Goal: Transaction & Acquisition: Purchase product/service

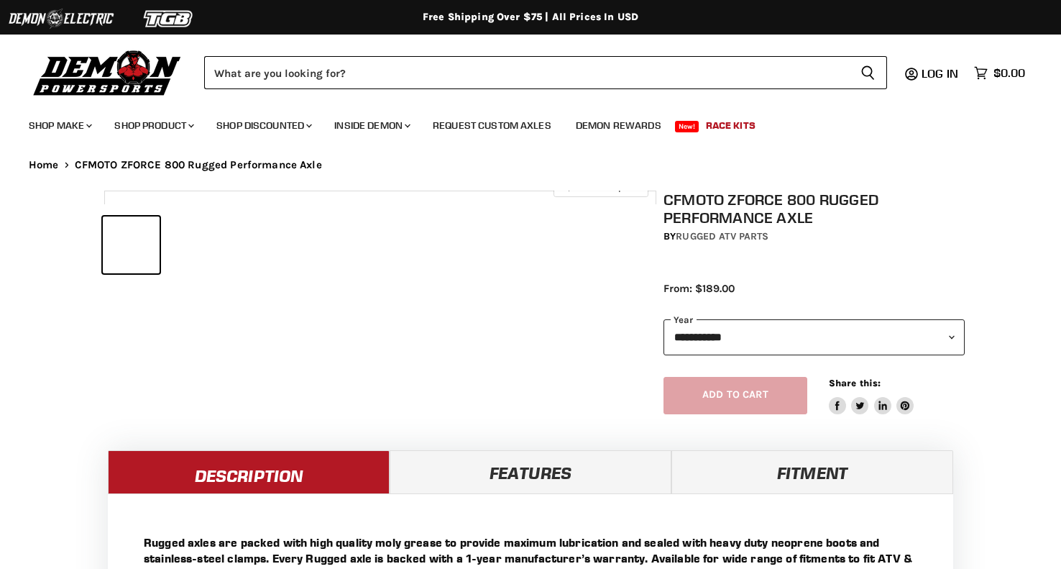
select select "******"
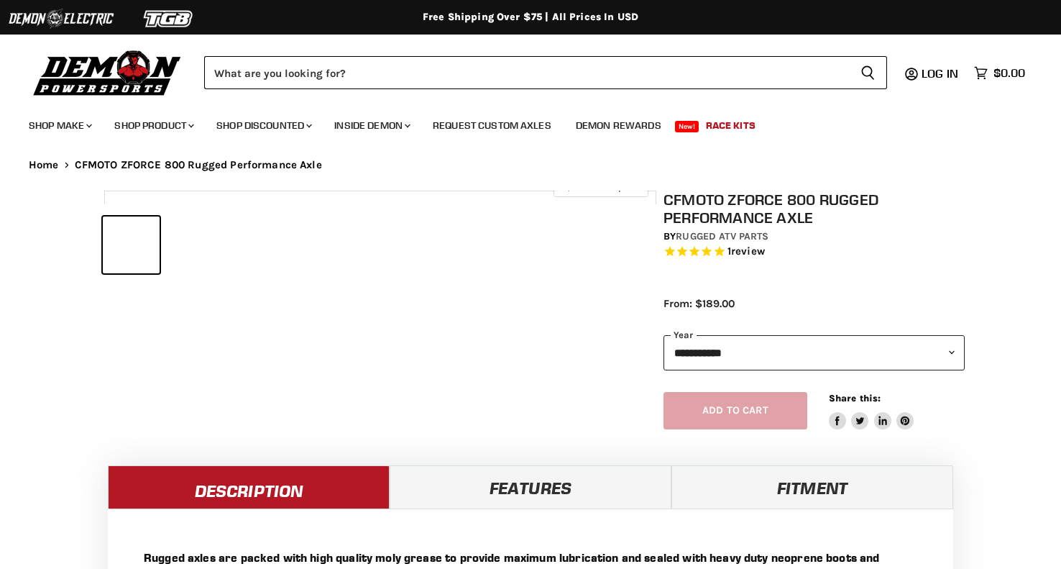
select select "******"
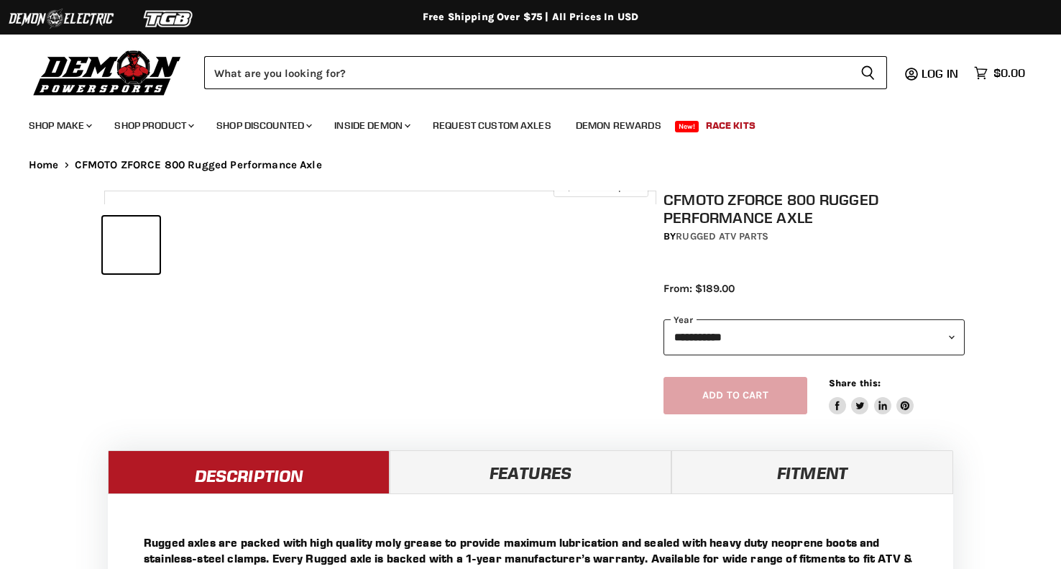
select select "******"
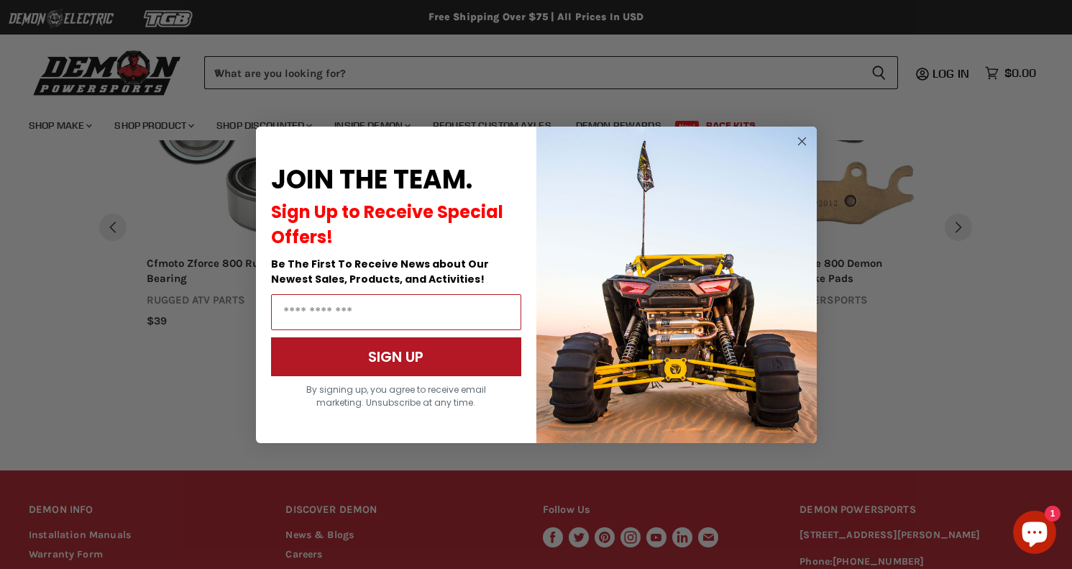
scroll to position [1251, 0]
